Goal: Information Seeking & Learning: Learn about a topic

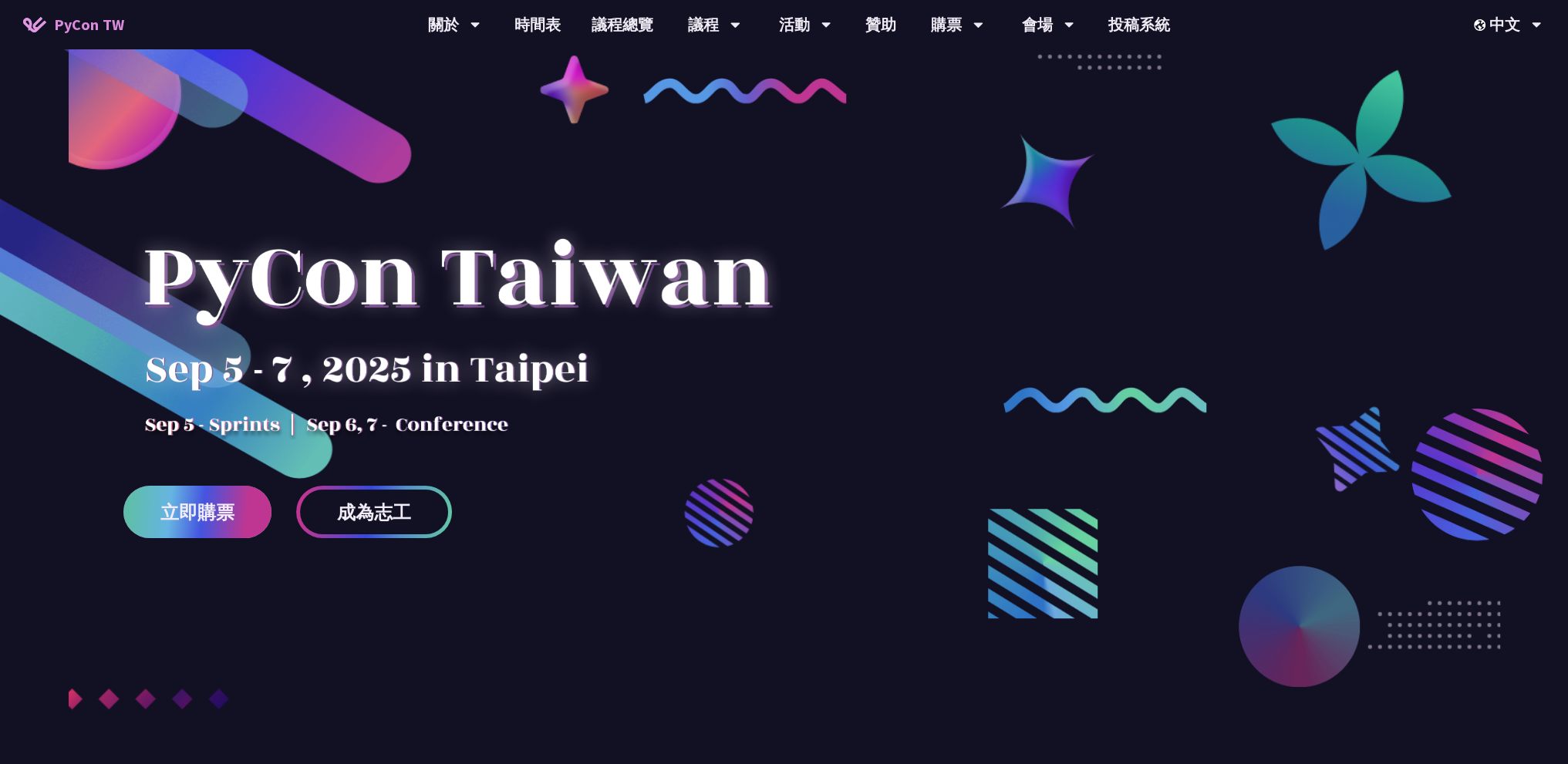
click at [252, 506] on link "立即購票" at bounding box center [197, 511] width 149 height 52
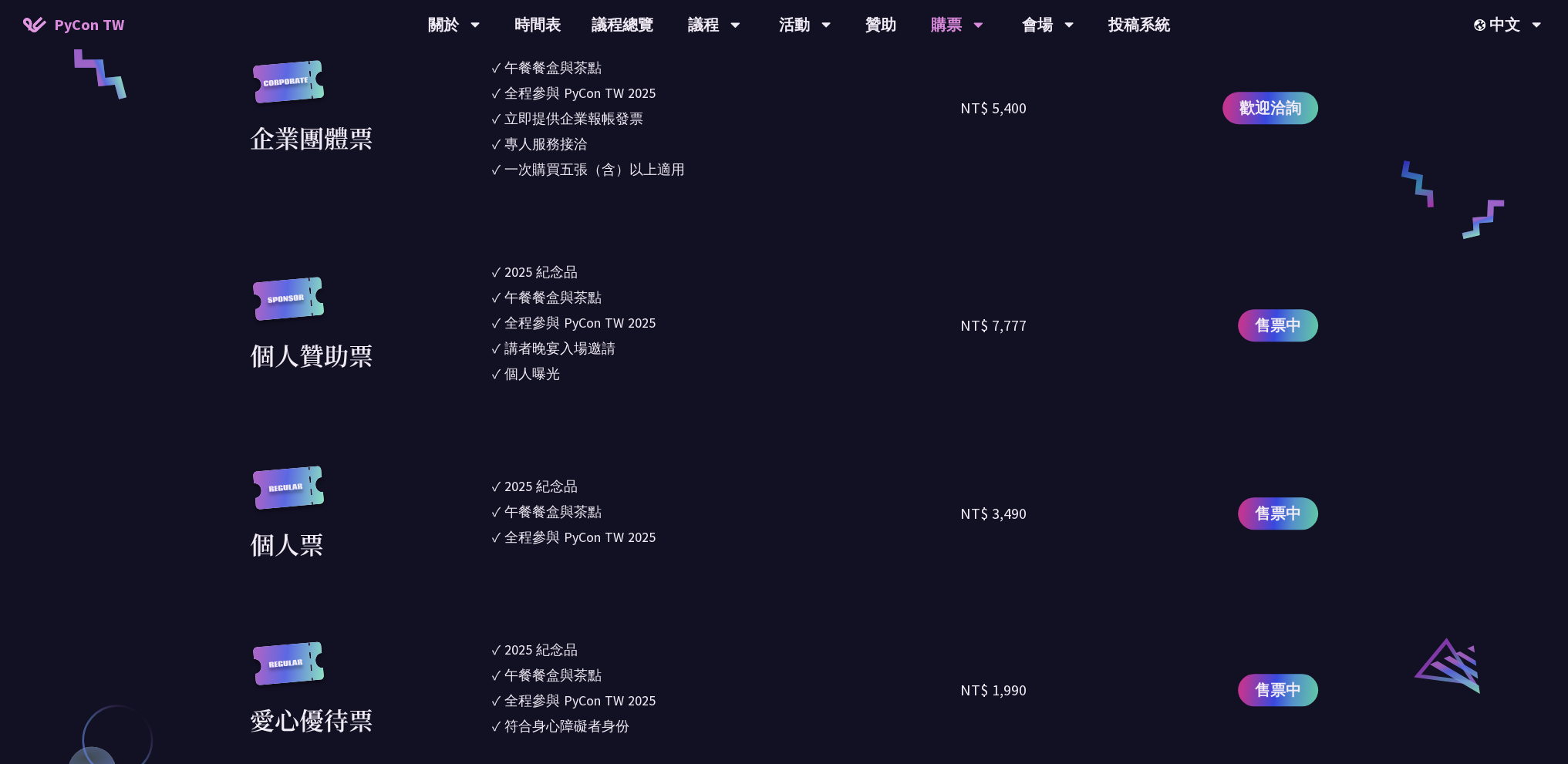
scroll to position [1233, 0]
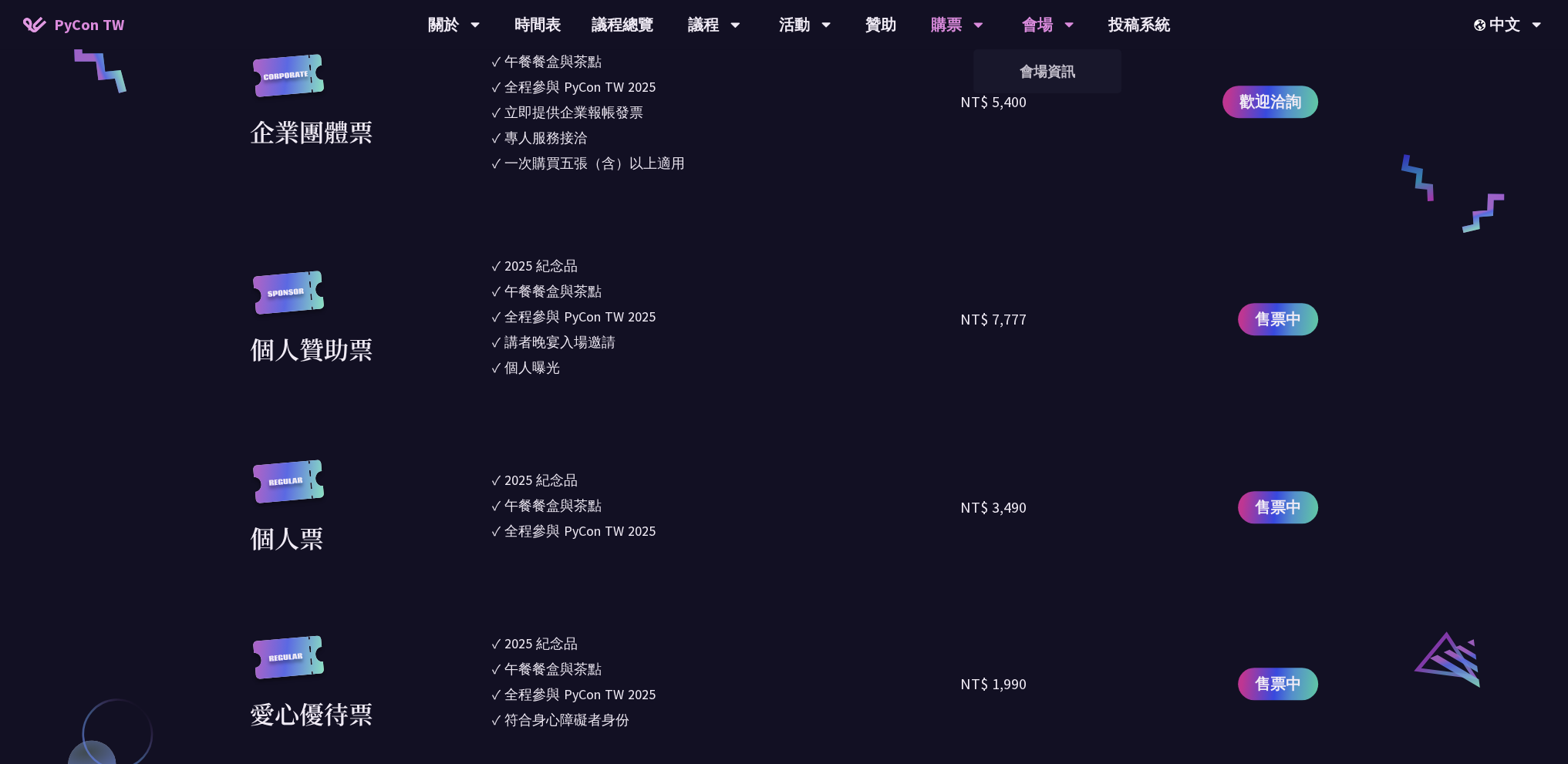
click at [480, 39] on div "會場" at bounding box center [453, 25] width 52 height 49
click at [1040, 61] on link "會場資訊" at bounding box center [1047, 71] width 149 height 36
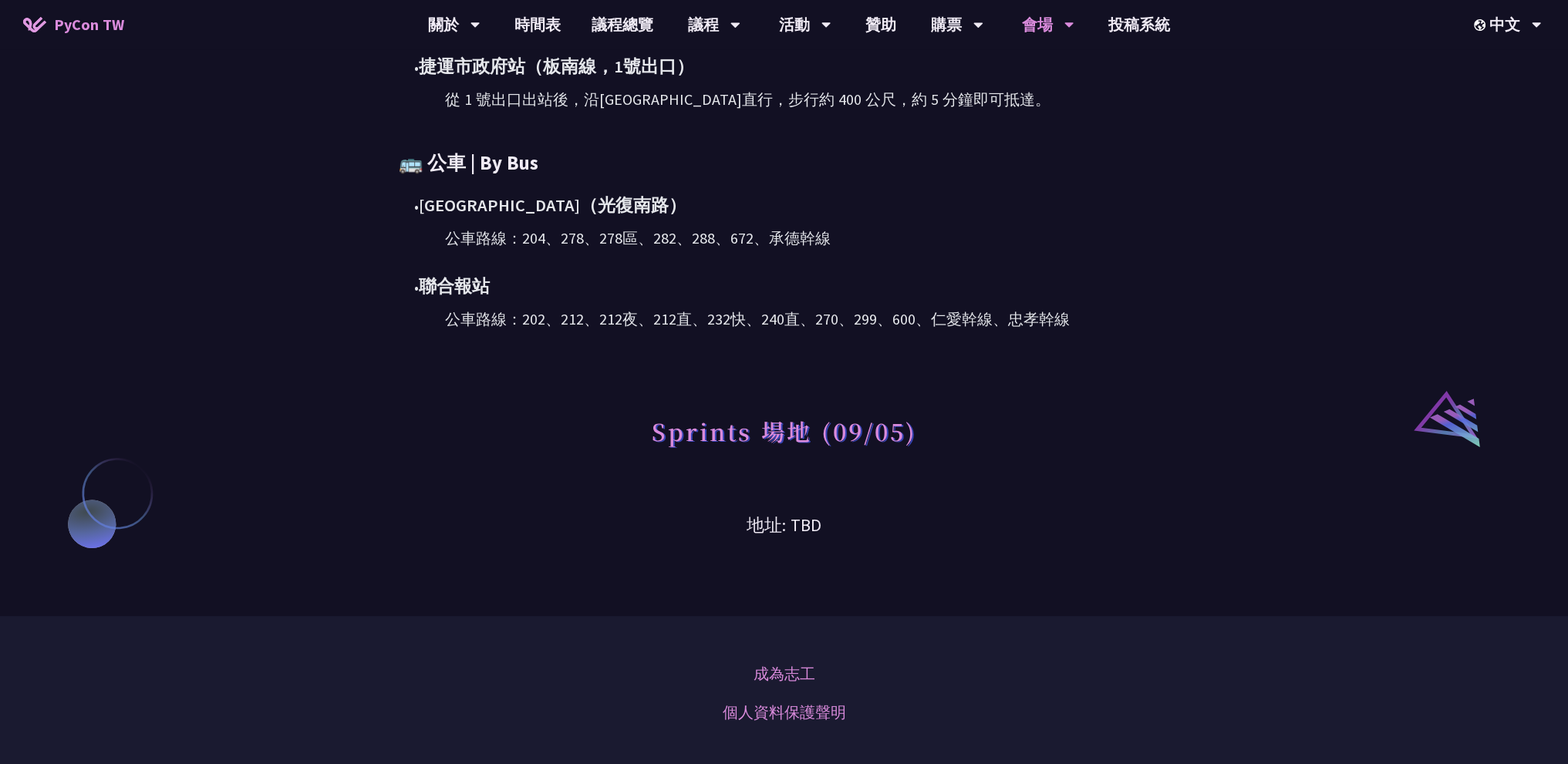
scroll to position [648, 0]
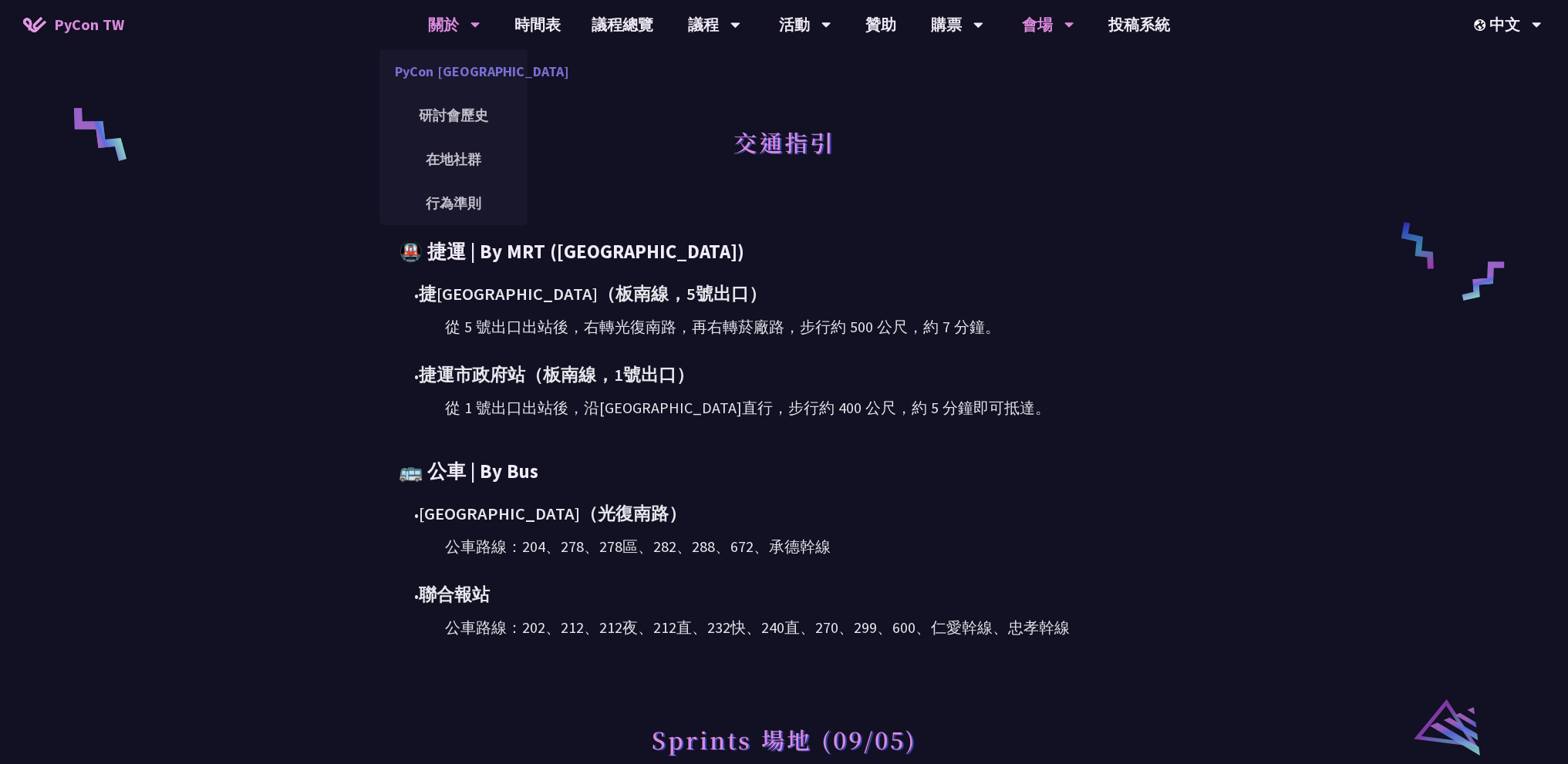
click at [452, 80] on link "PyCon [GEOGRAPHIC_DATA]" at bounding box center [453, 71] width 149 height 36
